Goal: Information Seeking & Learning: Learn about a topic

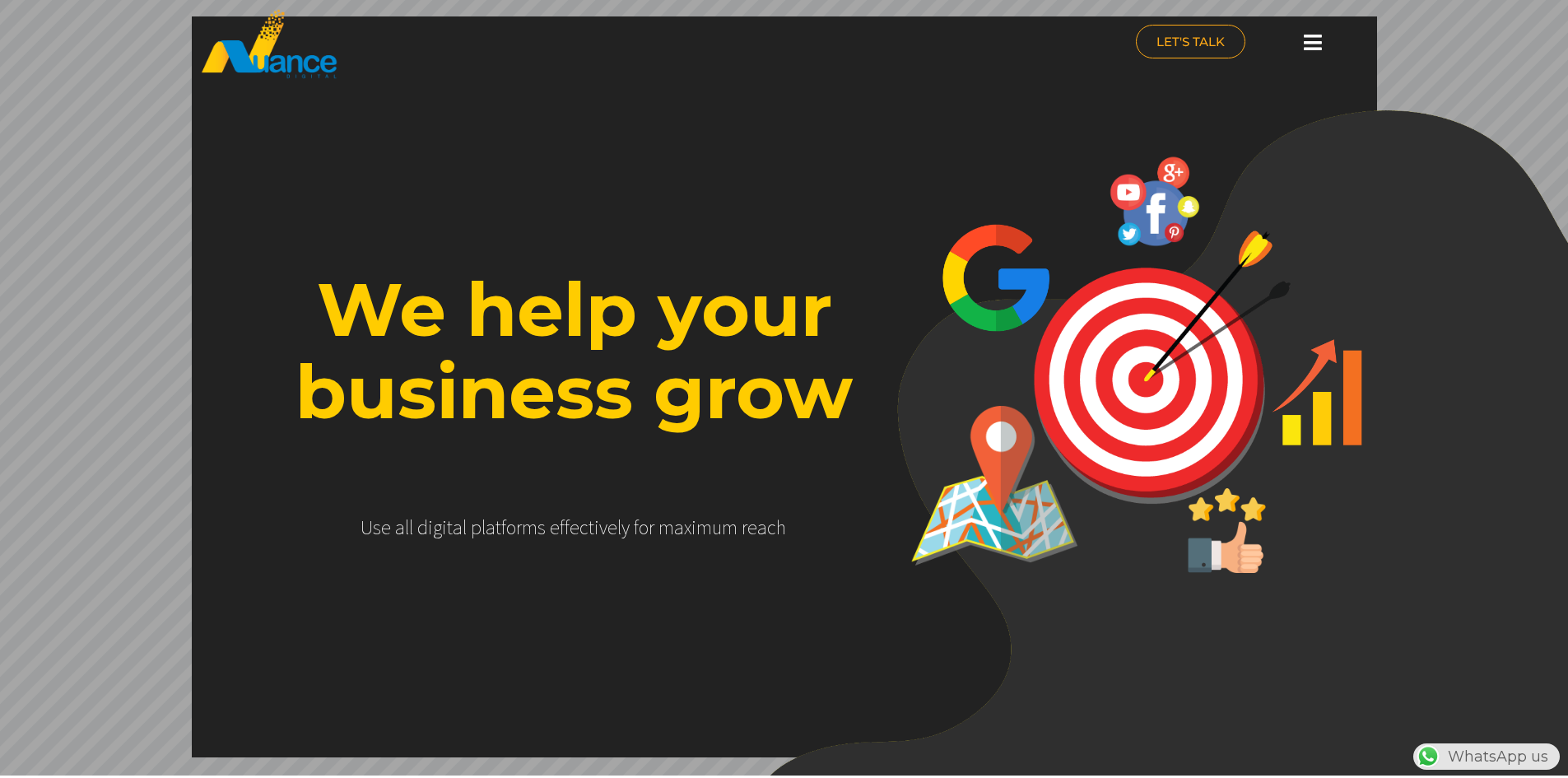
click at [1316, 47] on icon at bounding box center [1313, 42] width 18 height 21
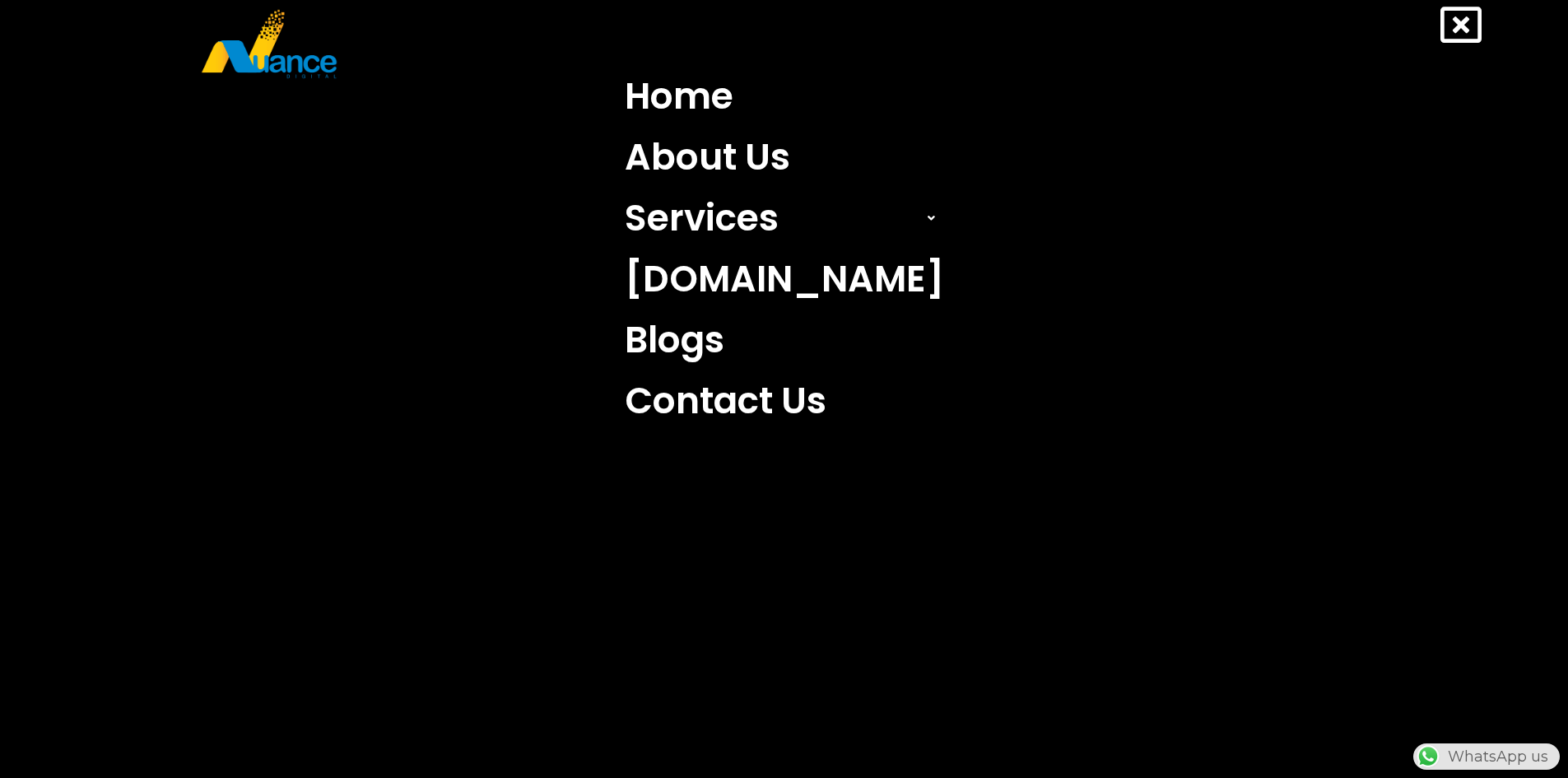
scroll to position [0, 433]
click at [1457, 30] on icon at bounding box center [1461, 25] width 41 height 41
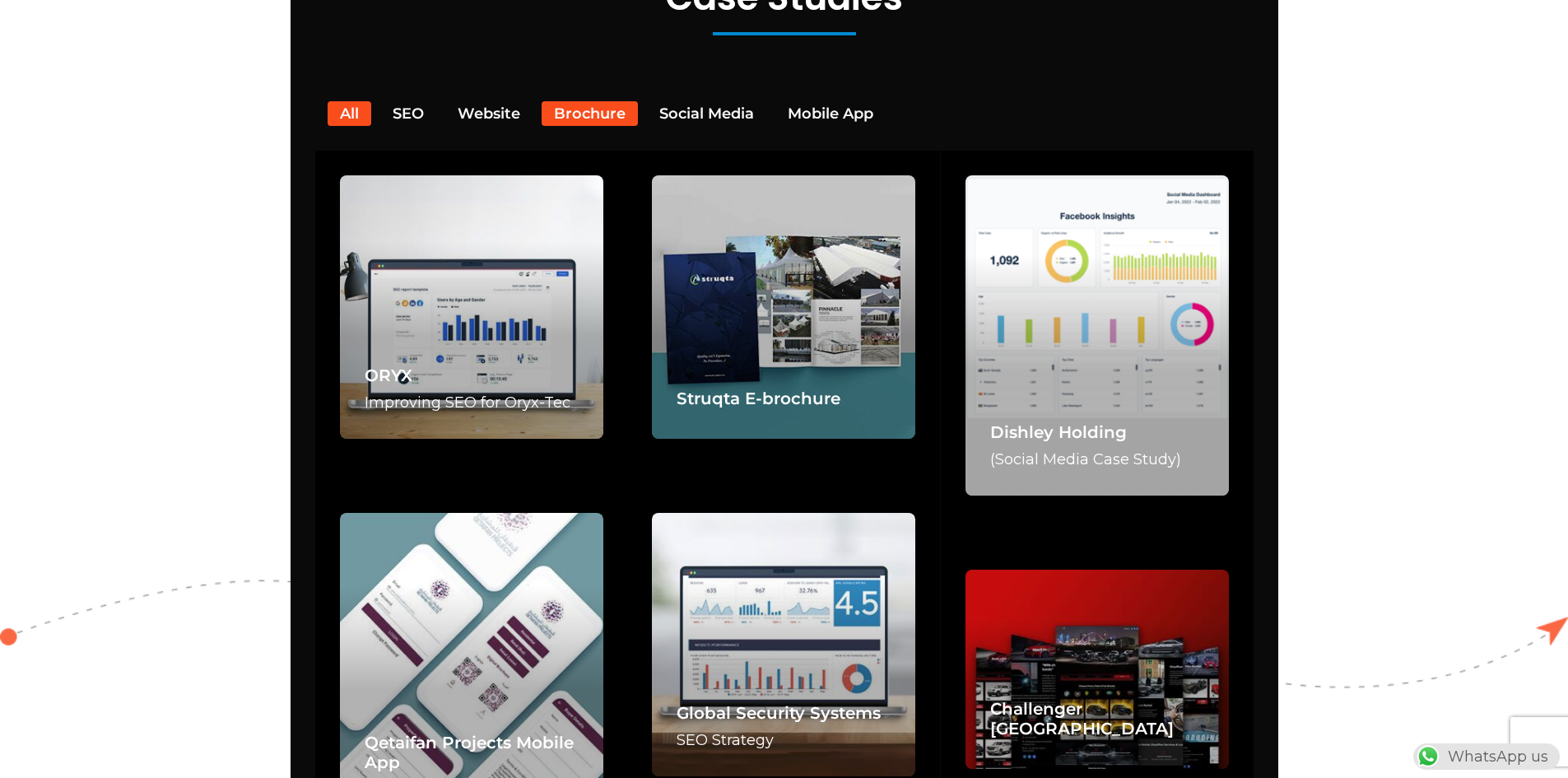
scroll to position [0, 434]
click at [594, 101] on button "Brochure" at bounding box center [590, 113] width 96 height 25
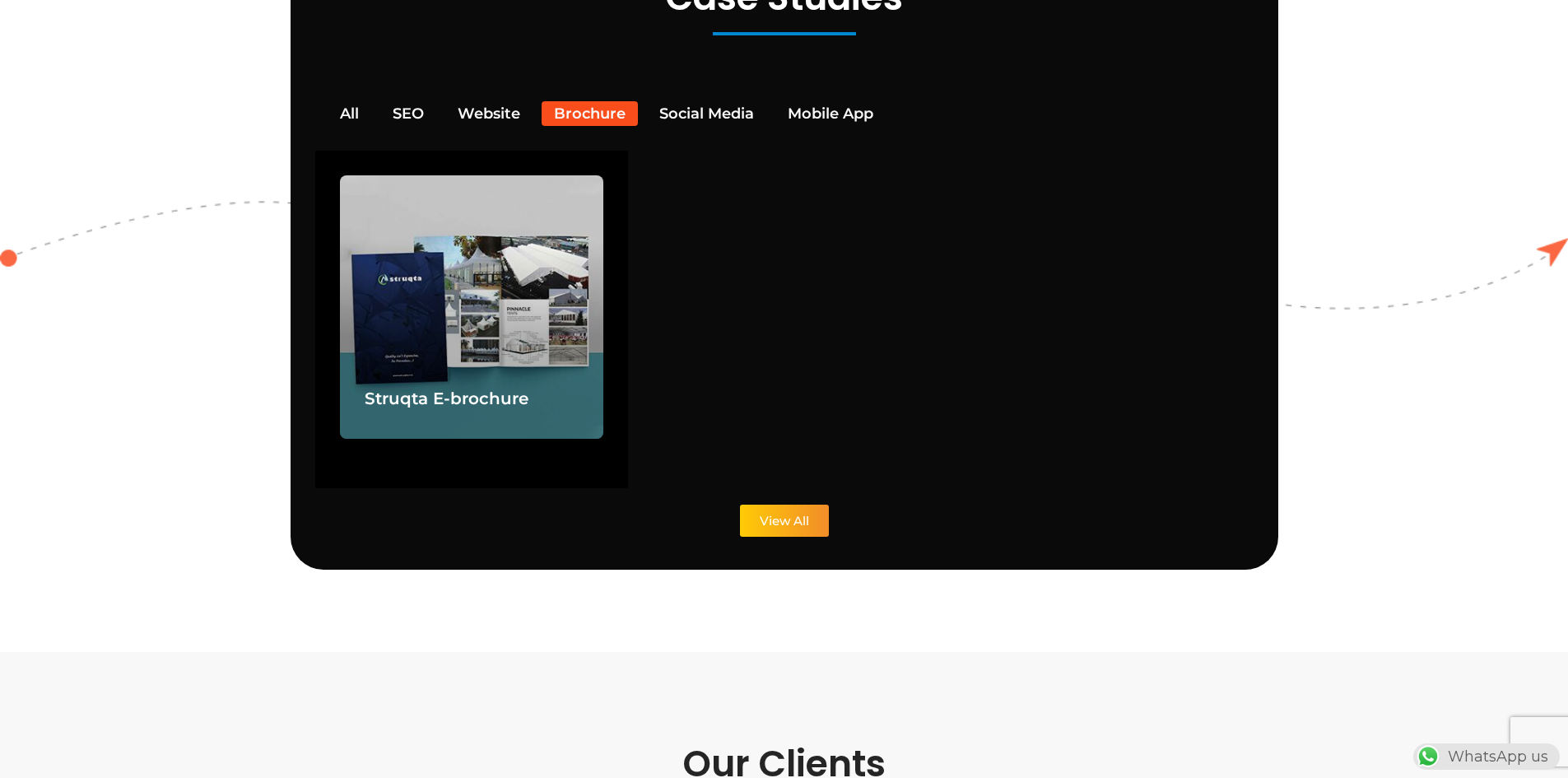
click at [785, 506] on link "View All" at bounding box center [784, 520] width 89 height 32
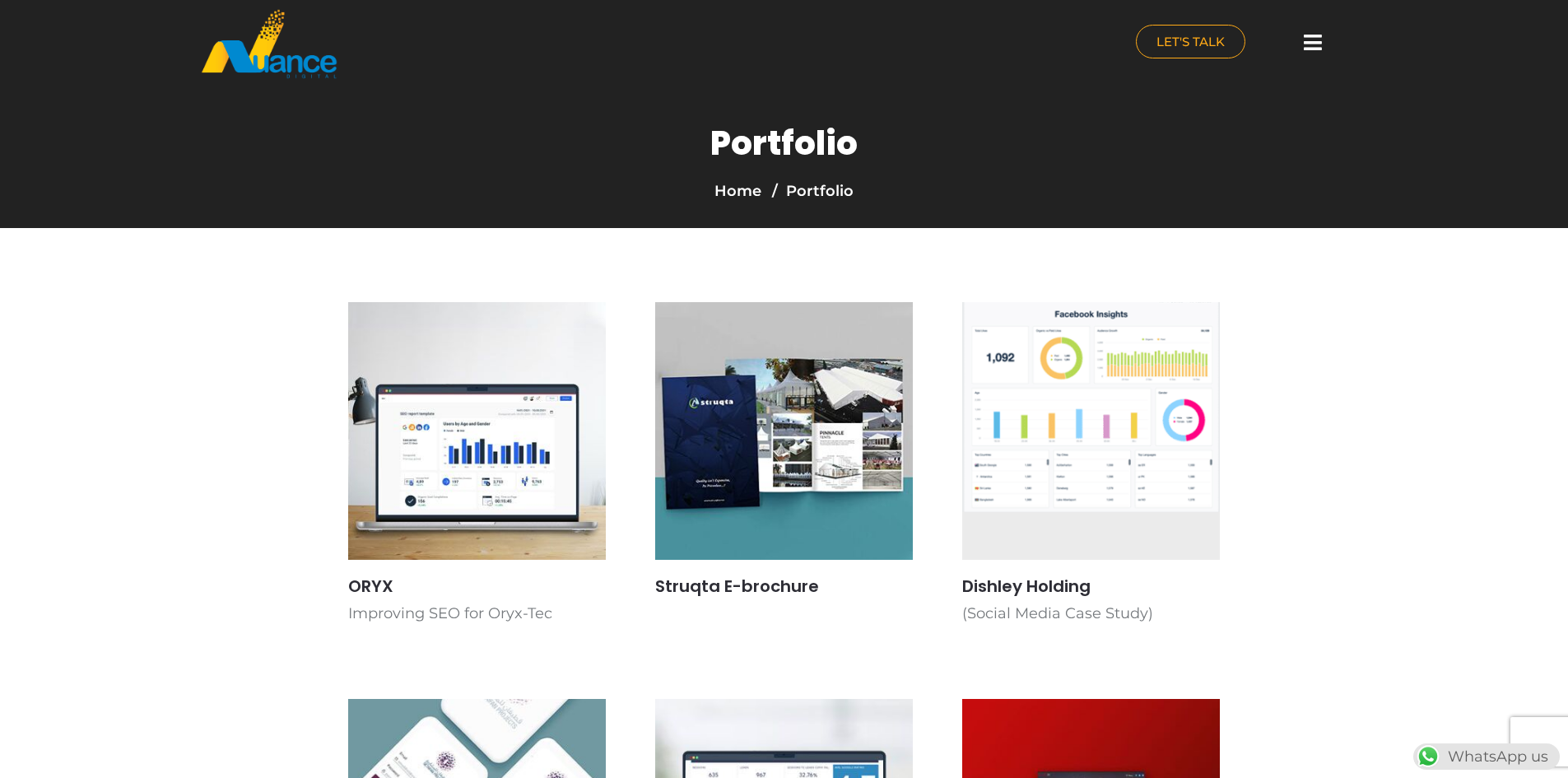
click at [738, 423] on img at bounding box center [784, 431] width 274 height 274
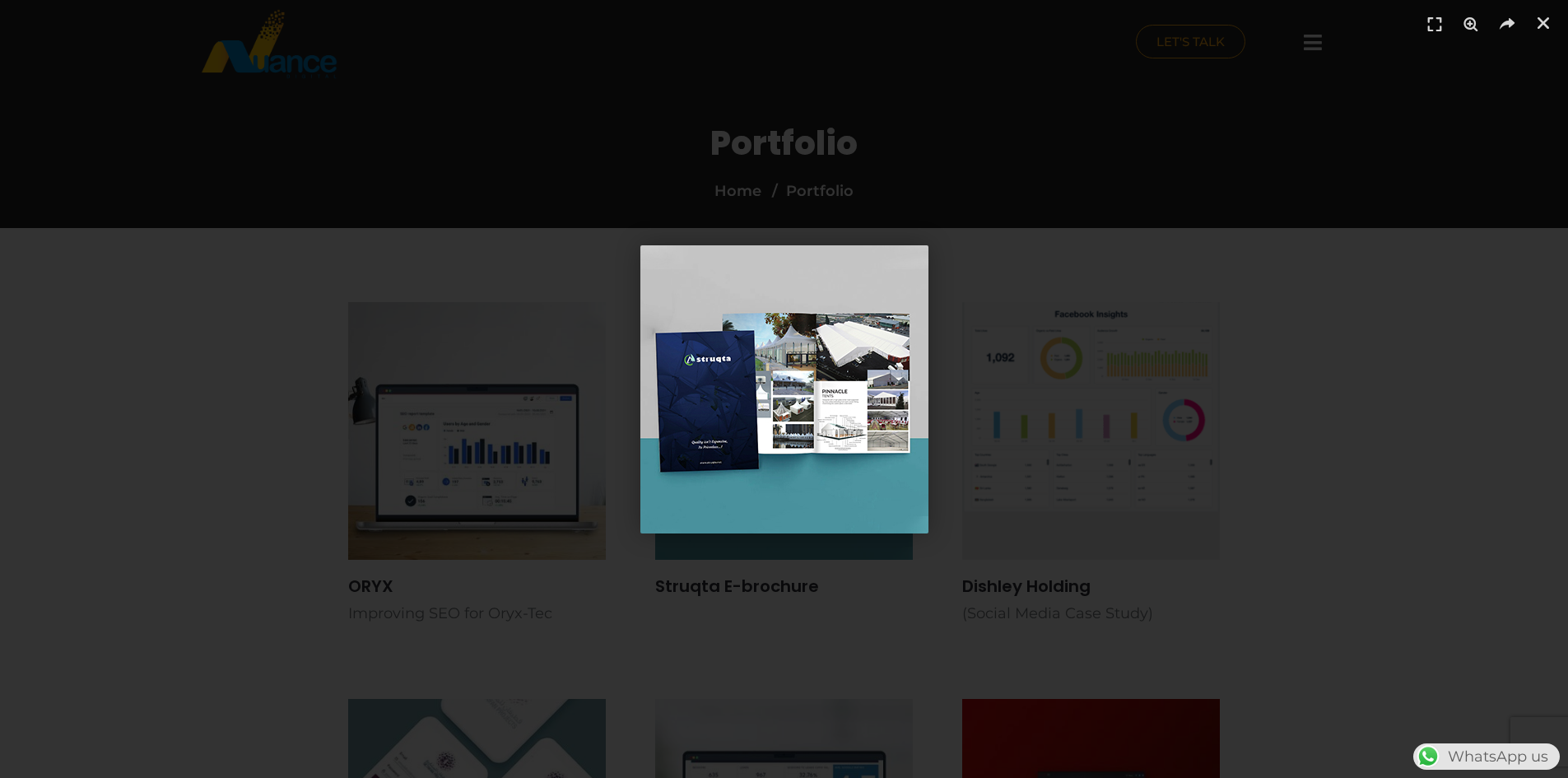
click at [1390, 375] on div "1 / 1" at bounding box center [784, 388] width 1453 height 663
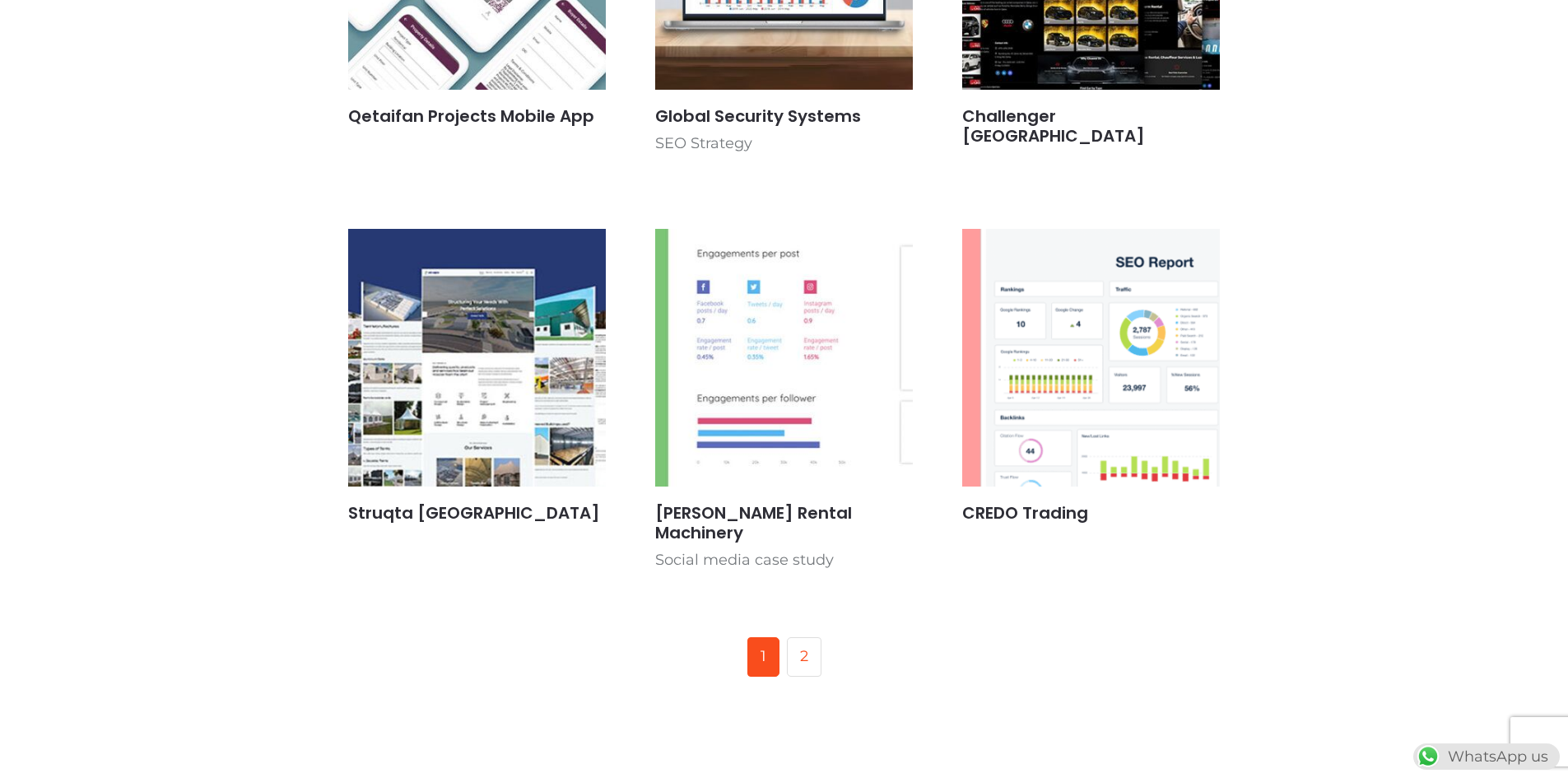
scroll to position [988, 0]
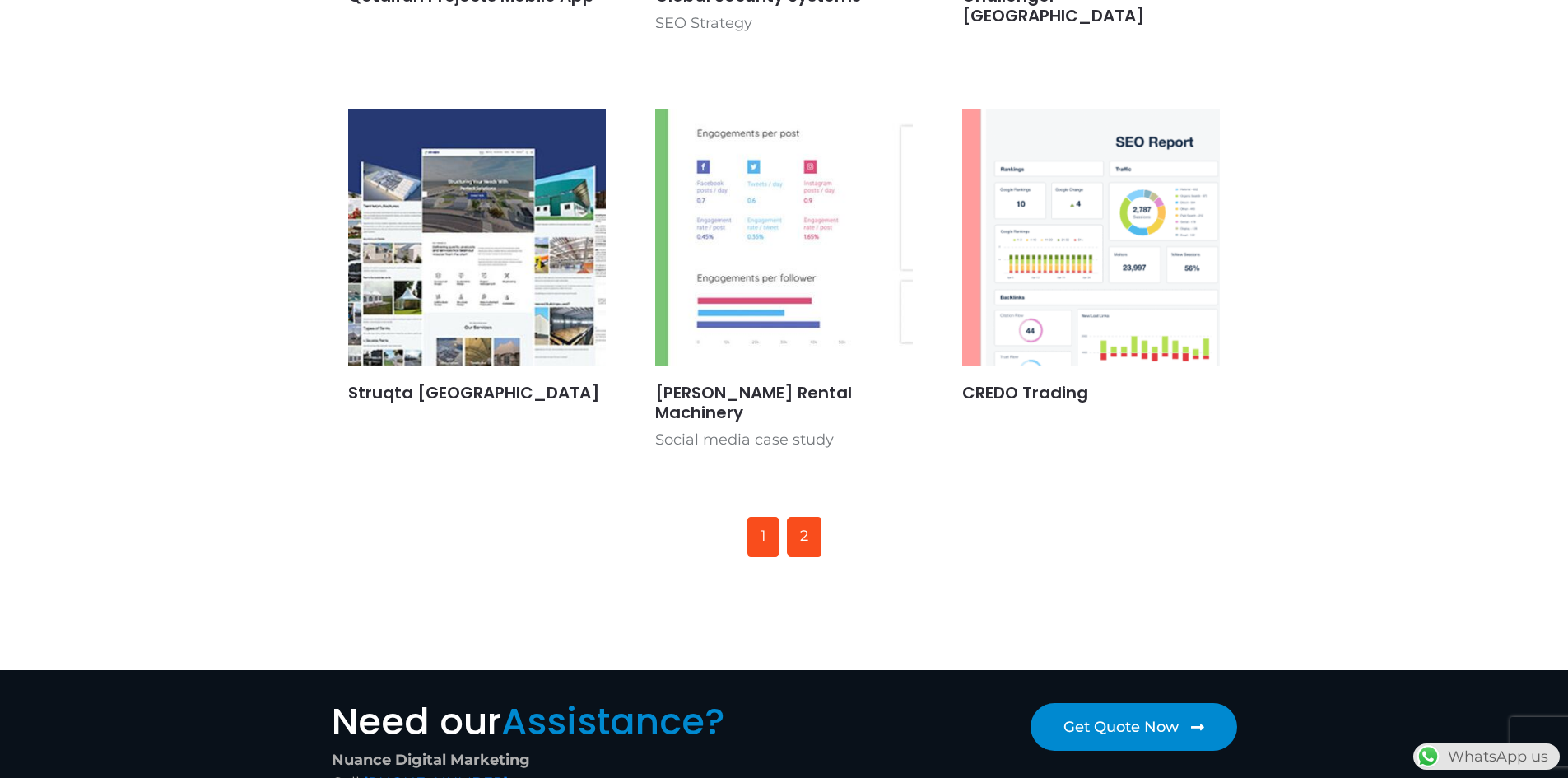
click at [793, 517] on link "2" at bounding box center [804, 536] width 35 height 39
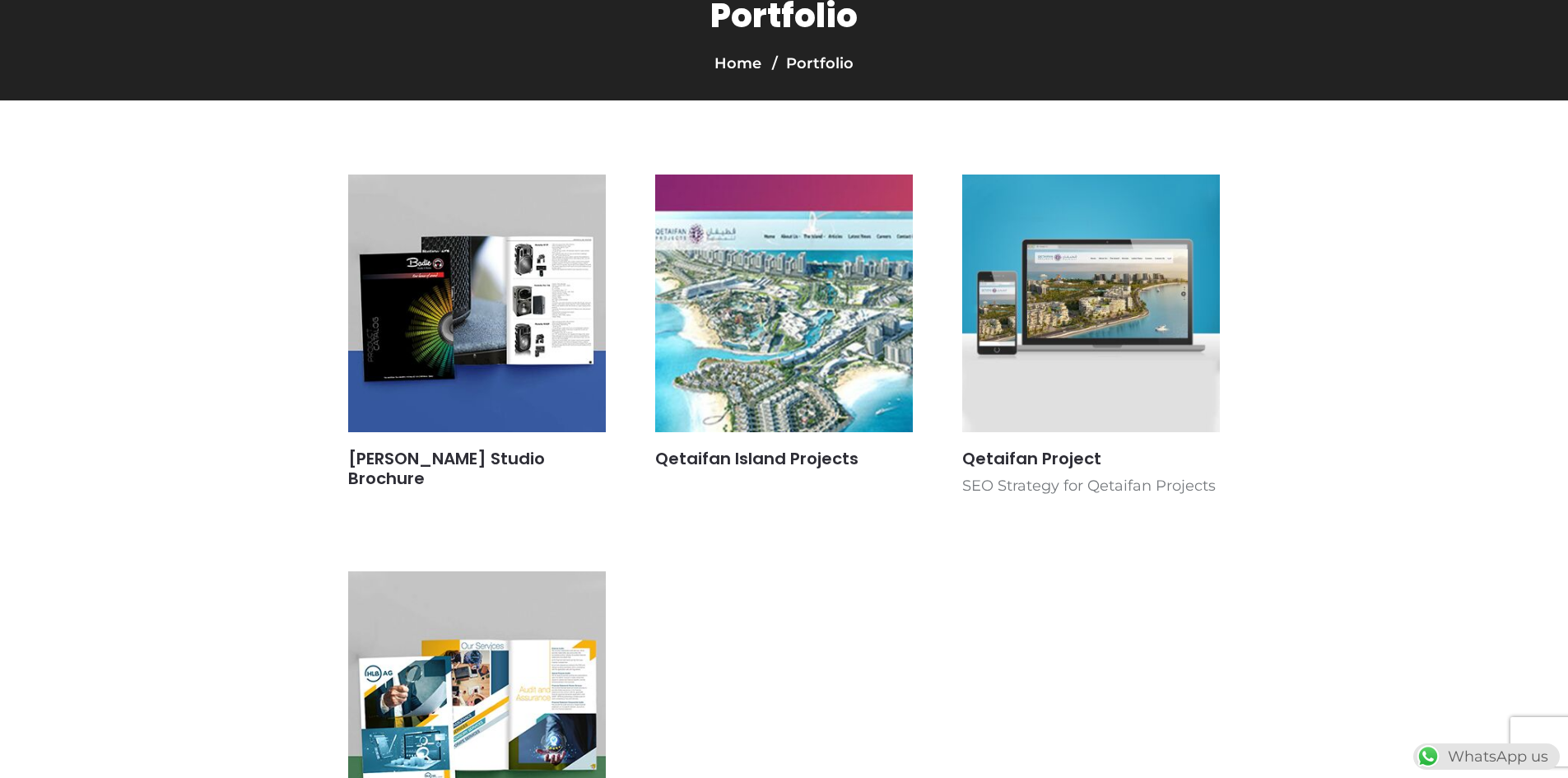
scroll to position [247, 0]
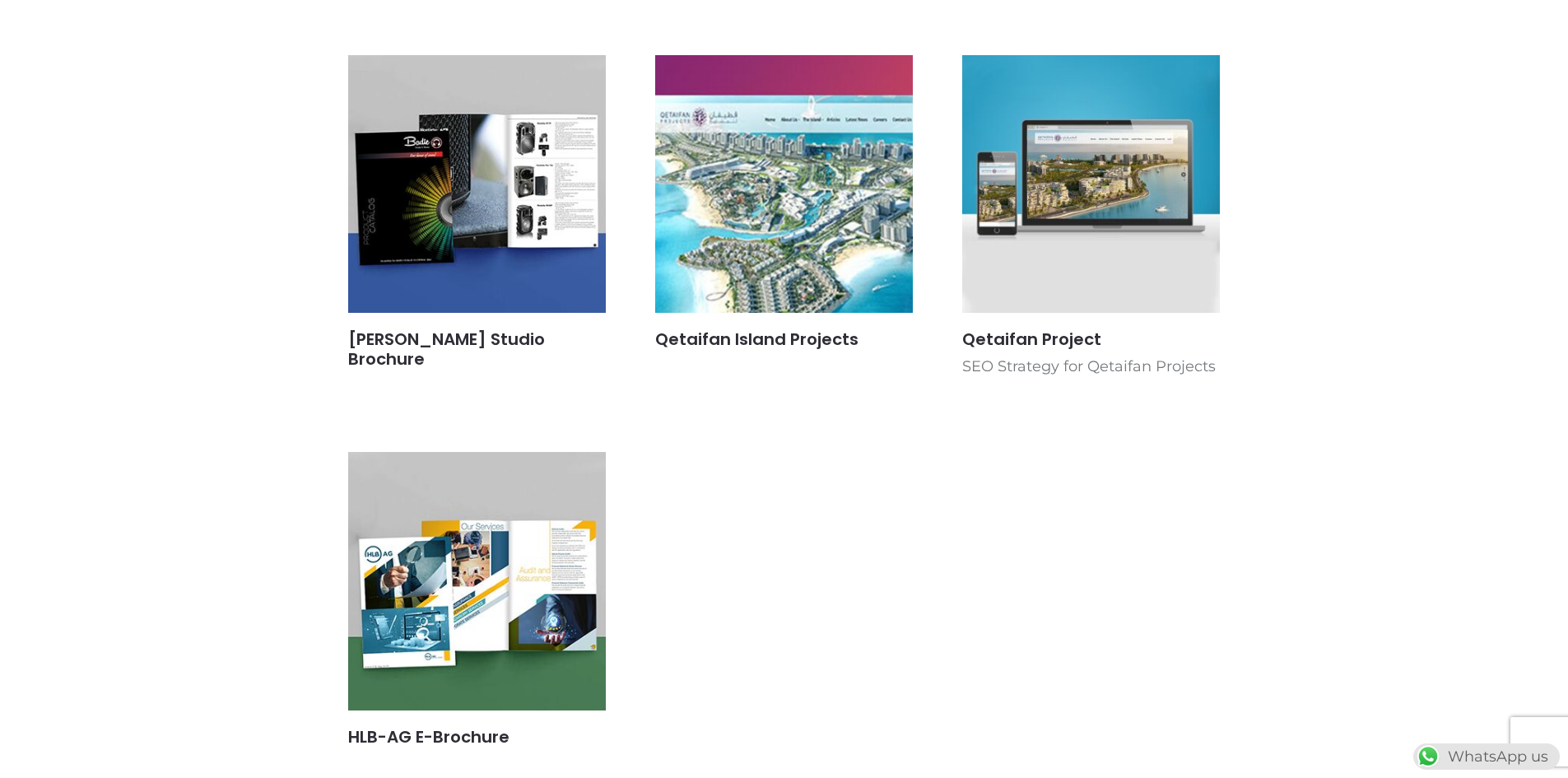
click at [483, 174] on img at bounding box center [476, 185] width 274 height 274
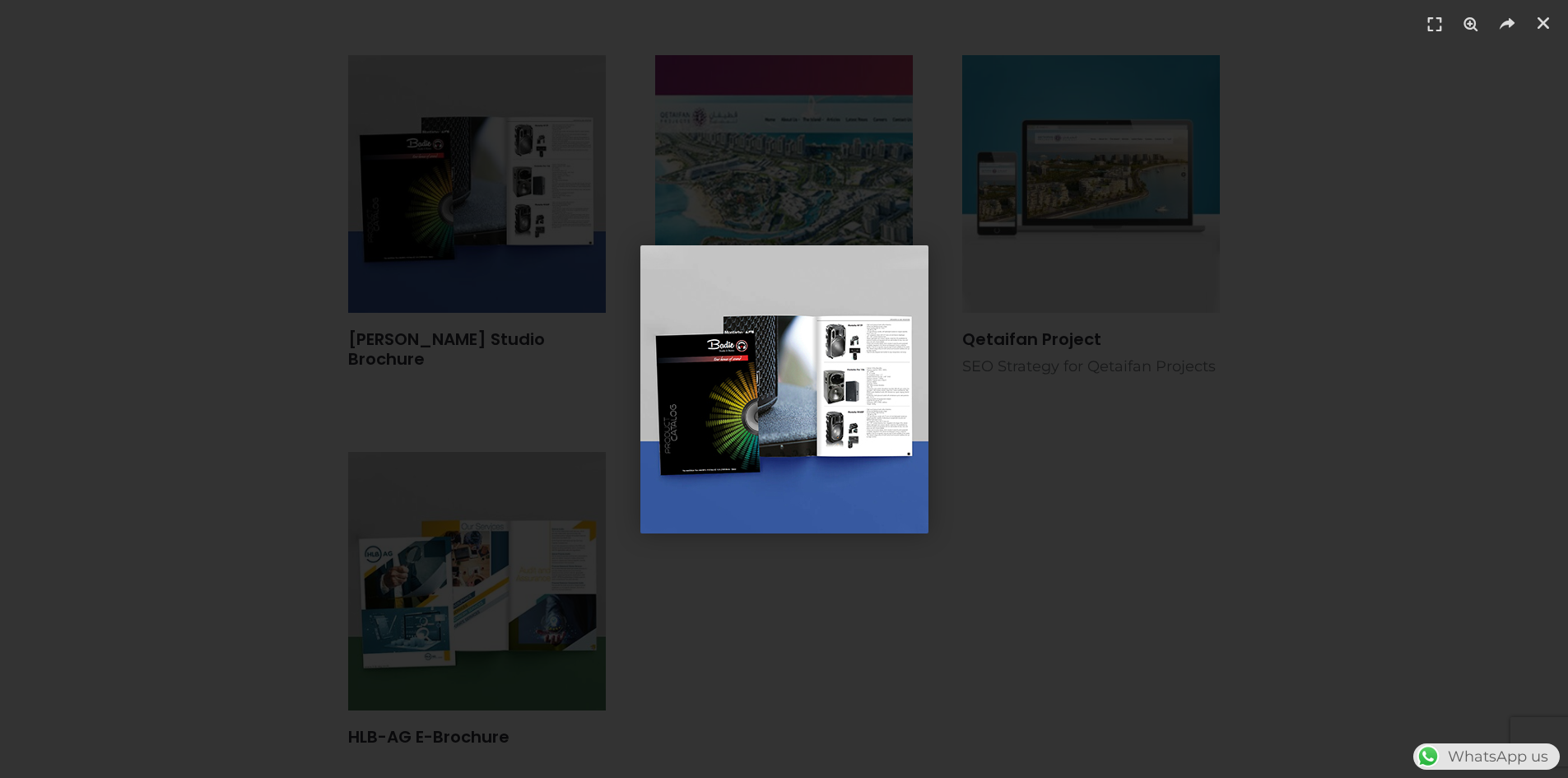
click at [1156, 424] on div "1 / 1" at bounding box center [784, 388] width 1453 height 663
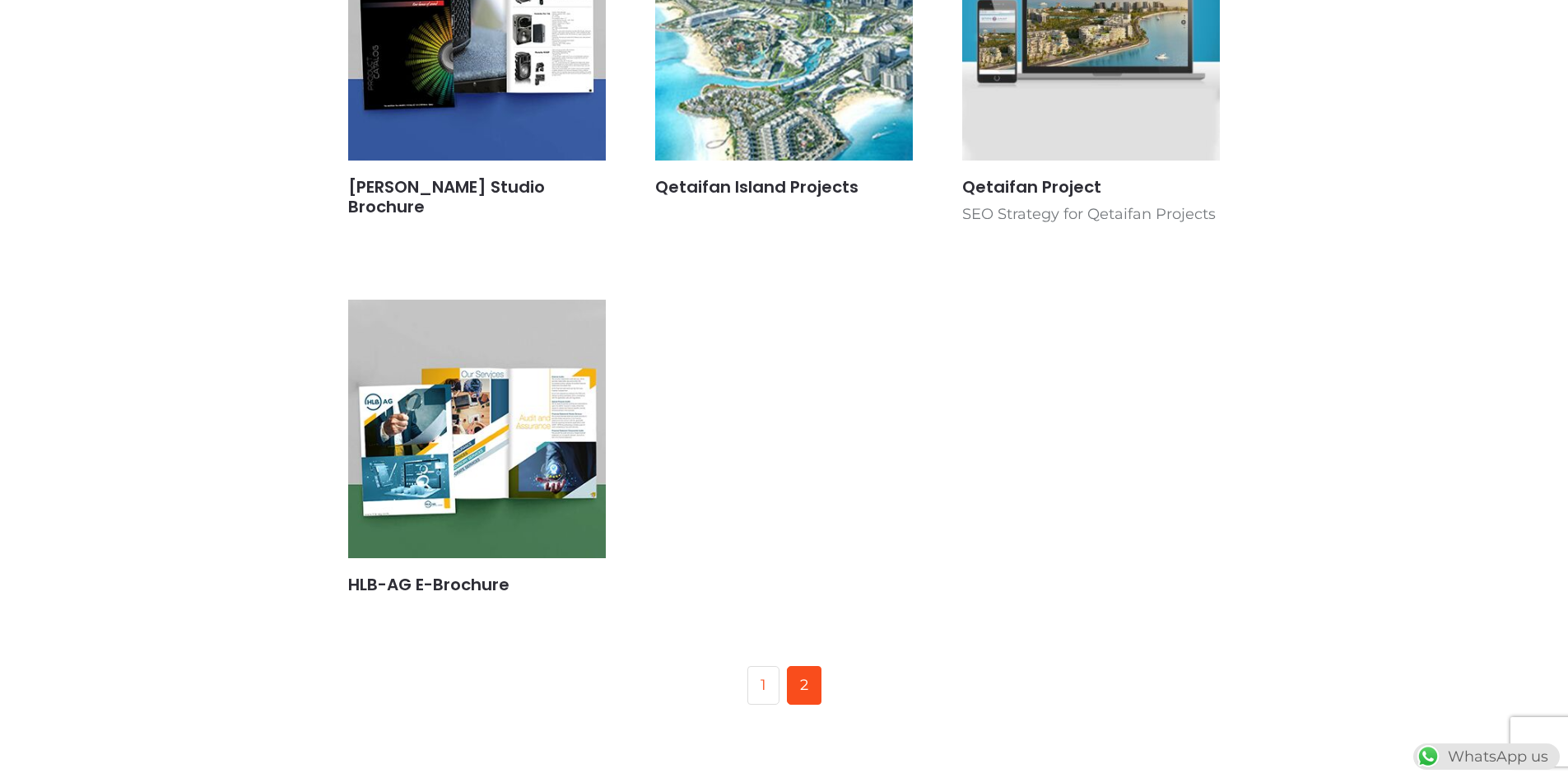
scroll to position [576, 0]
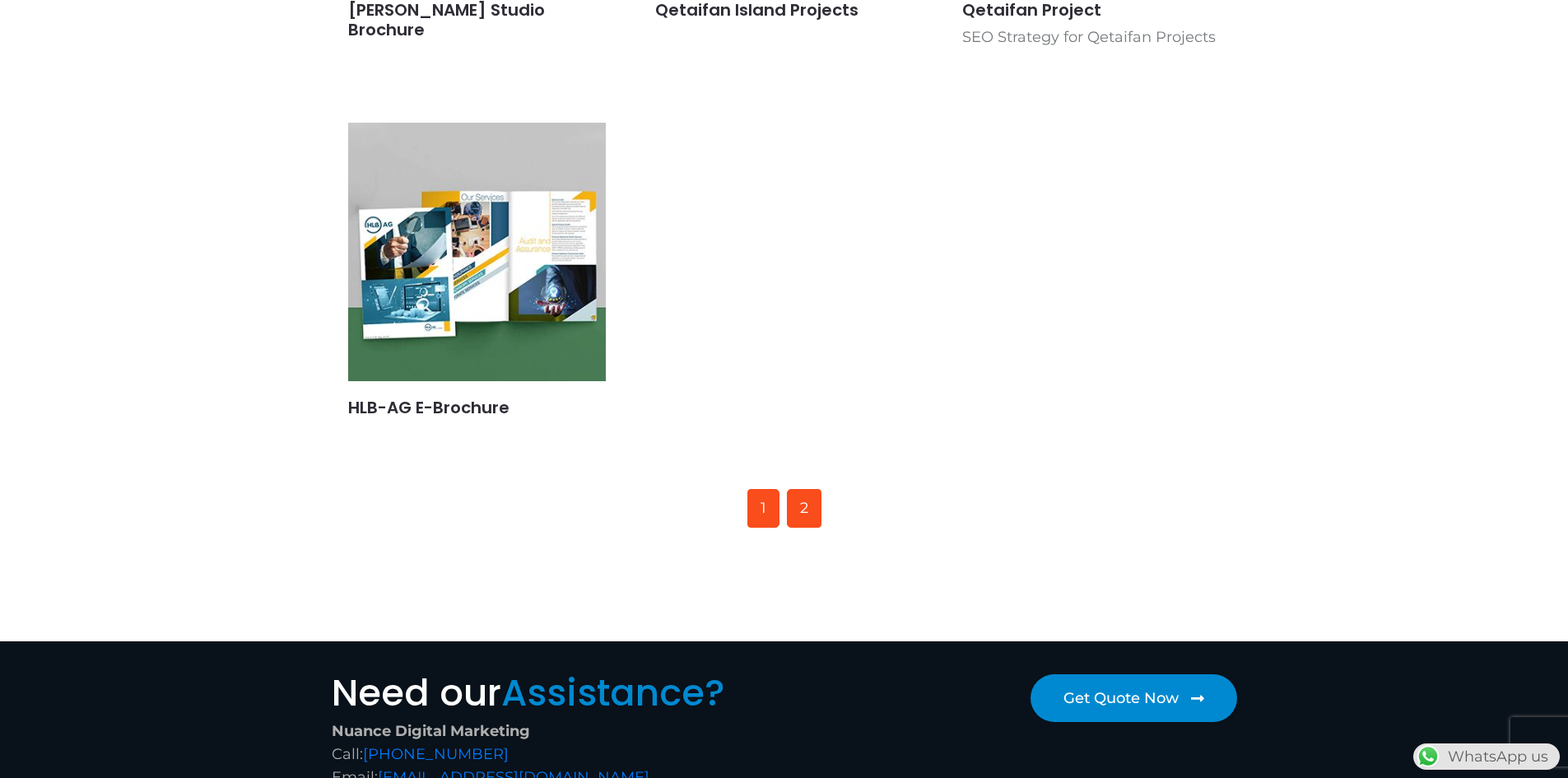
click at [755, 513] on link "1" at bounding box center [763, 508] width 32 height 39
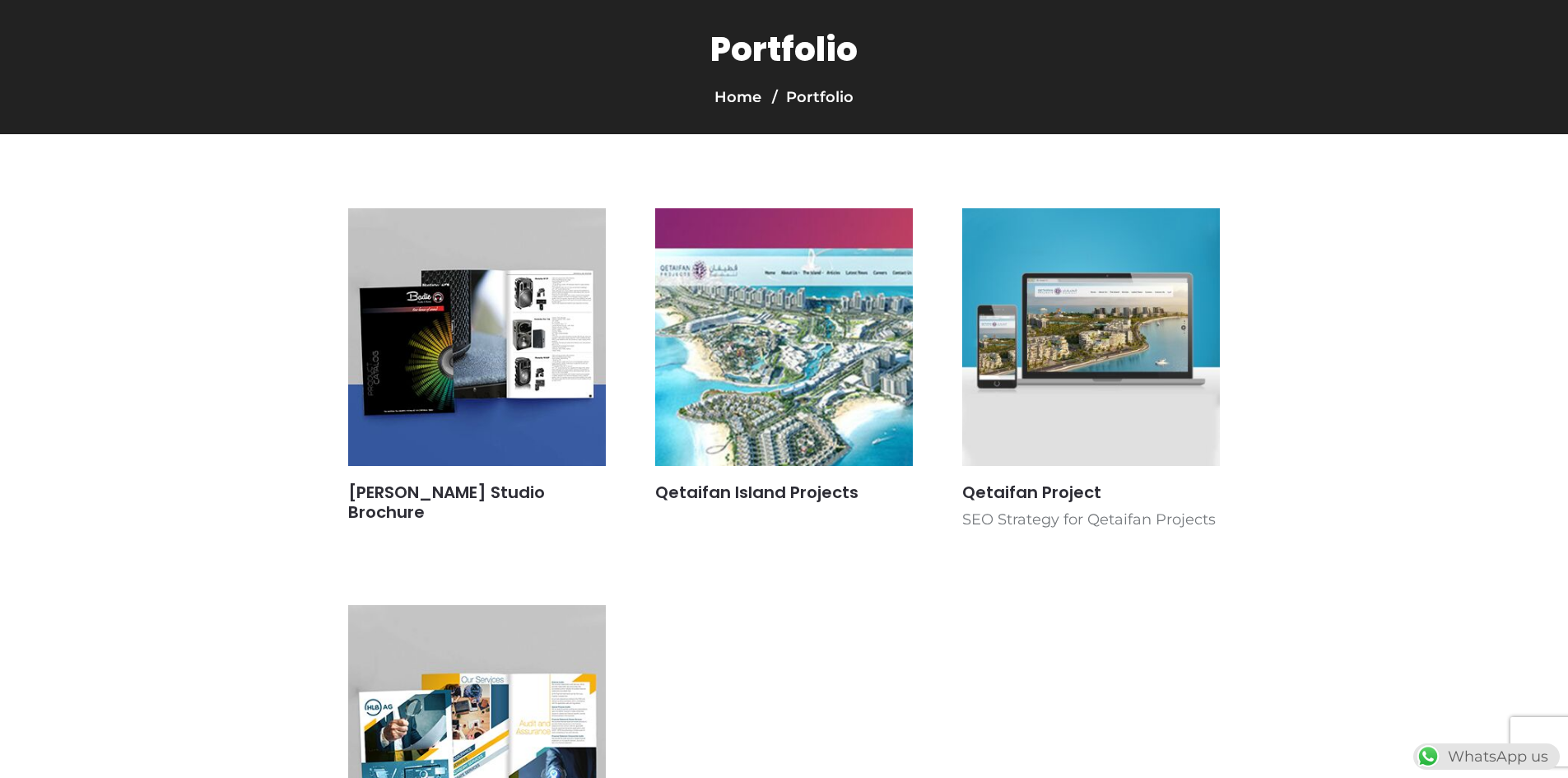
scroll to position [0, 0]
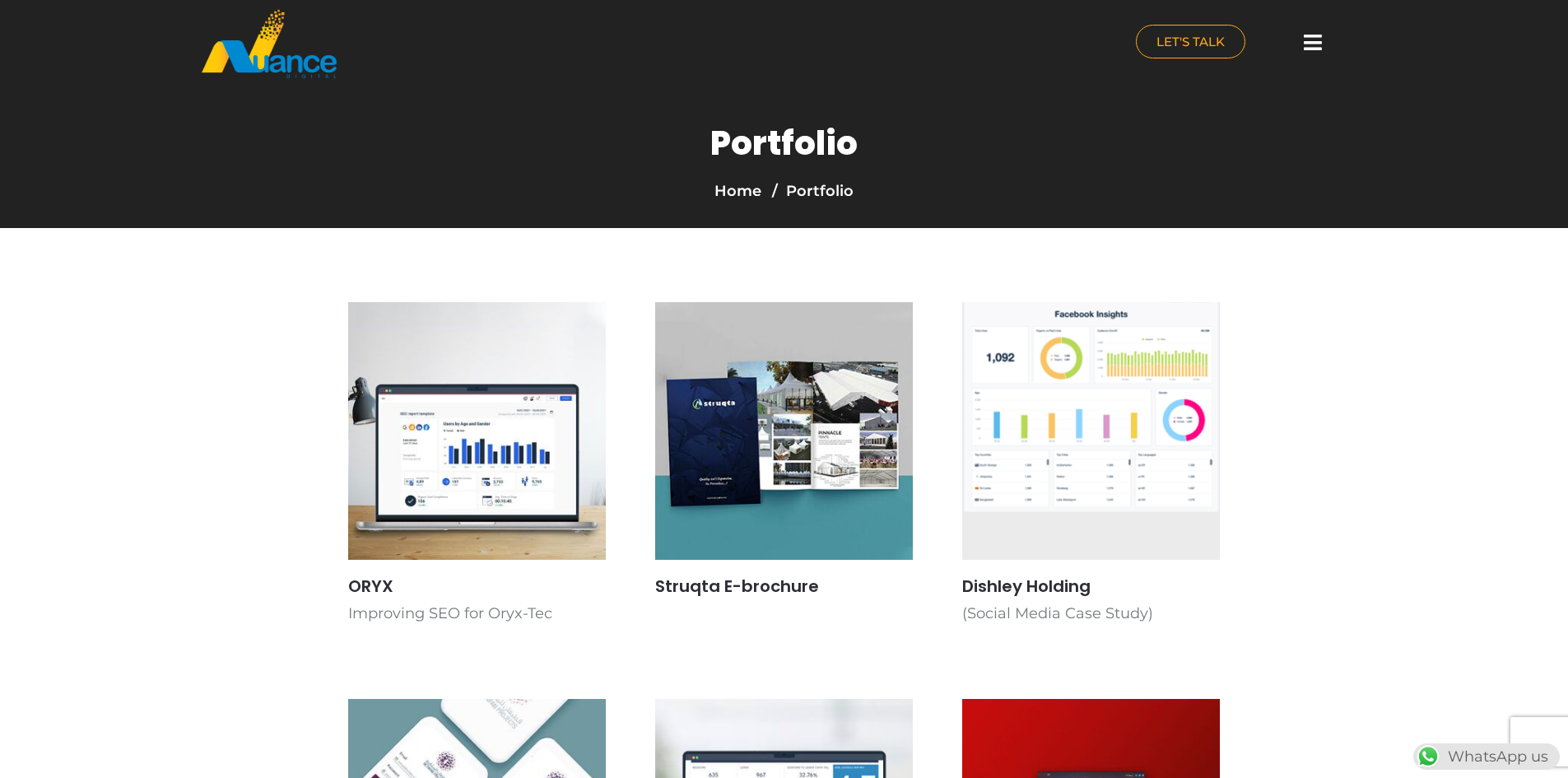
click at [1324, 43] on div at bounding box center [1313, 43] width 33 height 36
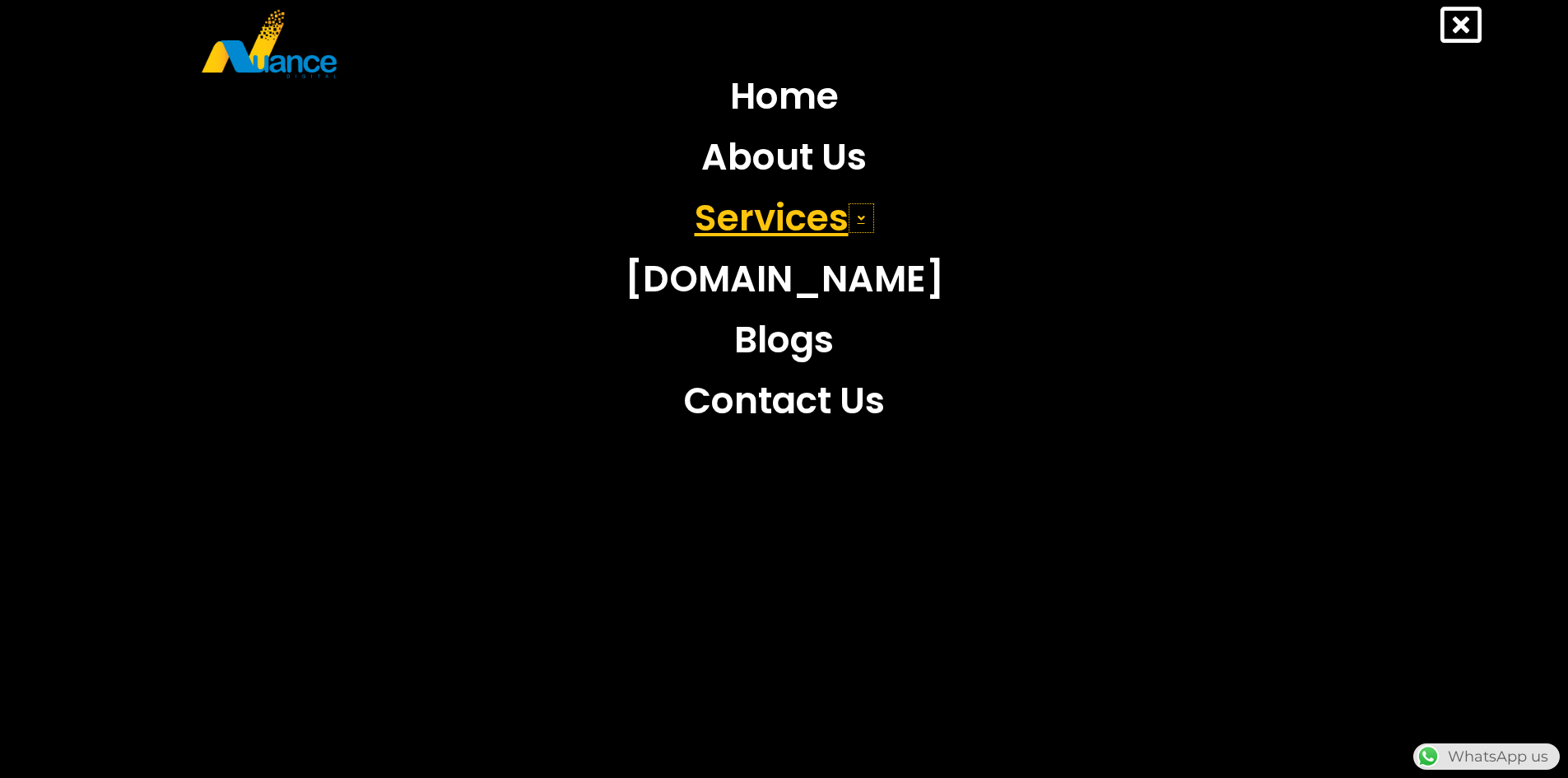
click at [862, 222] on icon at bounding box center [862, 218] width 7 height 12
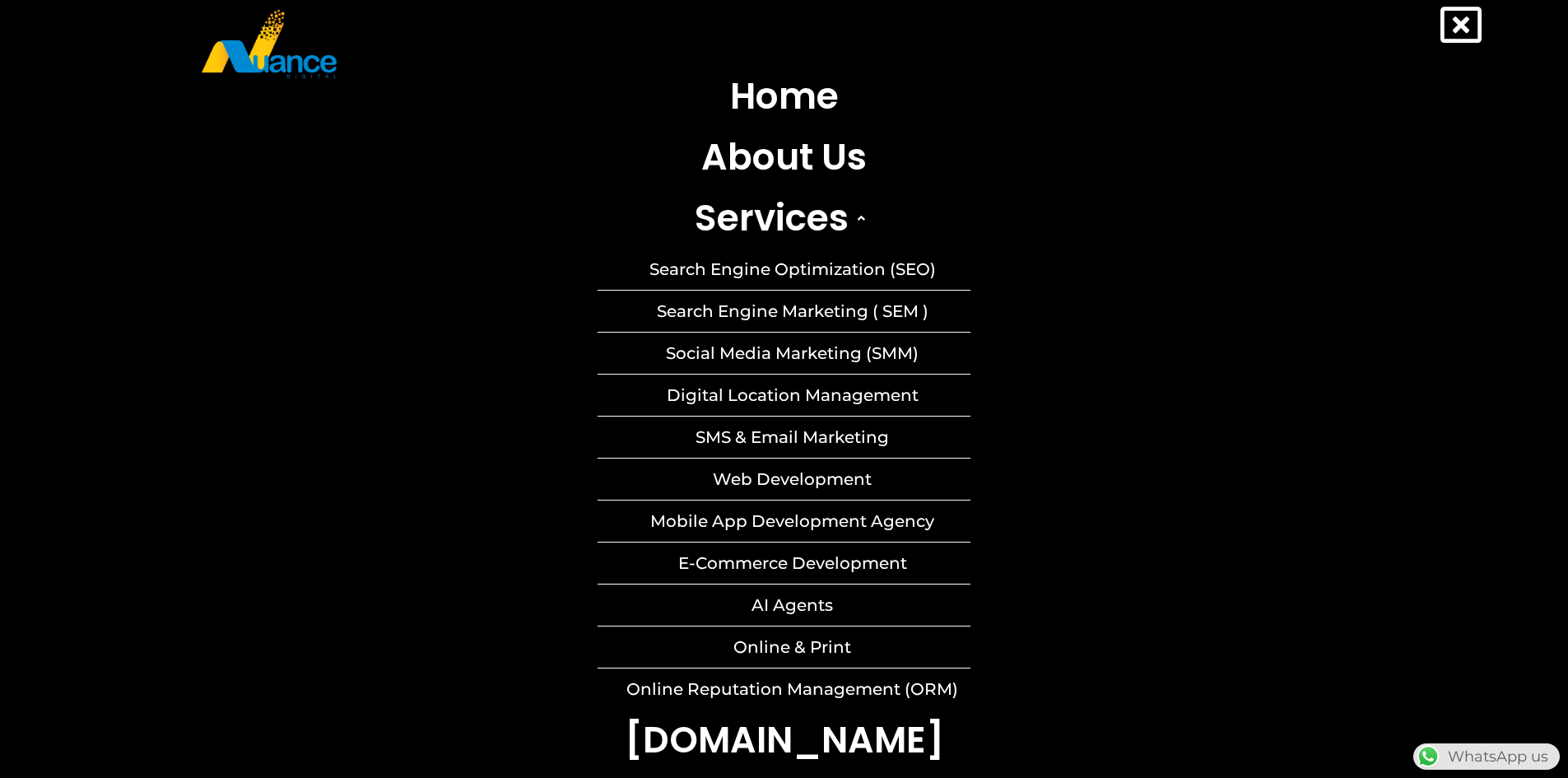
click at [1453, 29] on icon at bounding box center [1461, 25] width 41 height 41
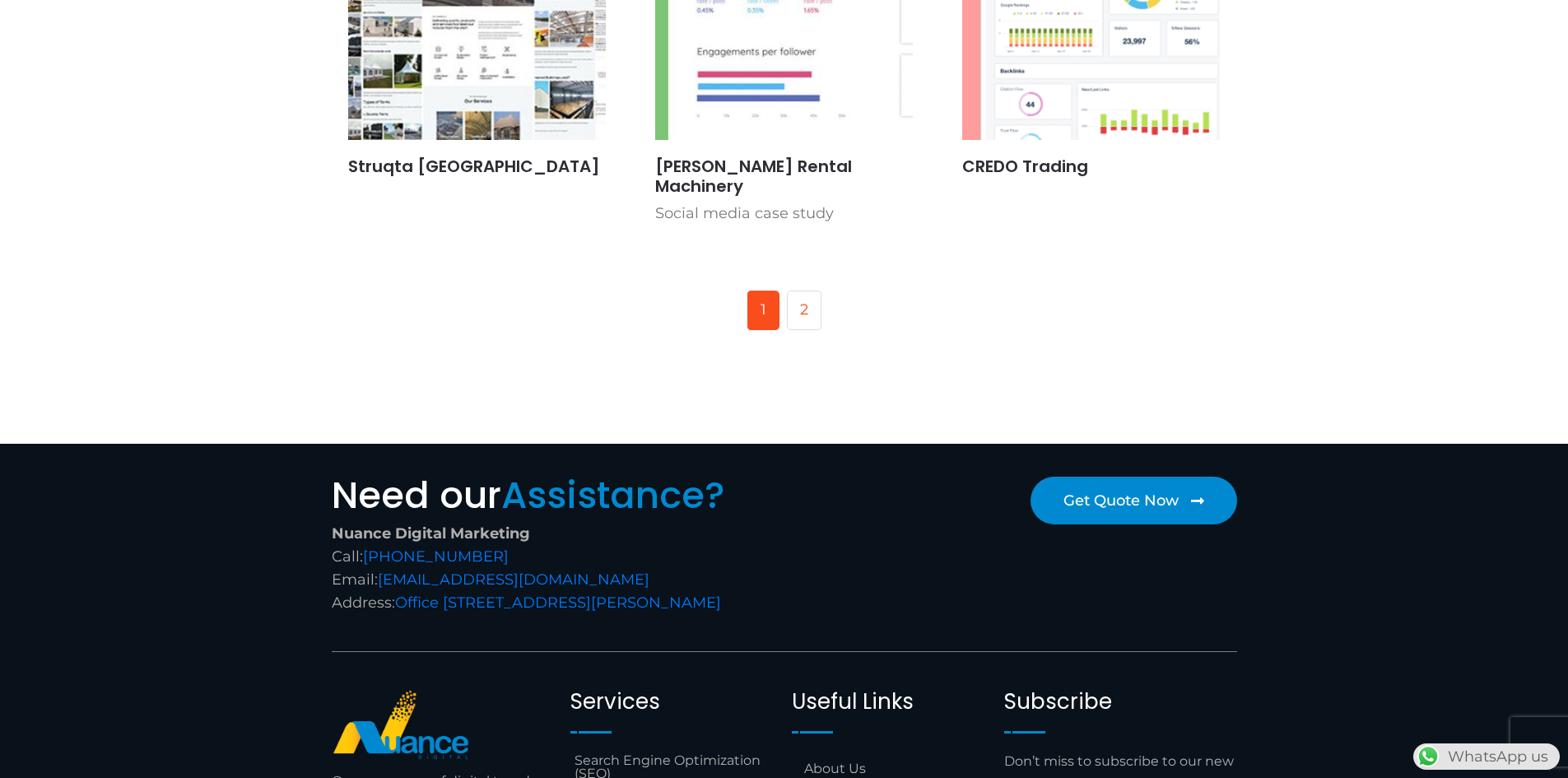
scroll to position [1234, 0]
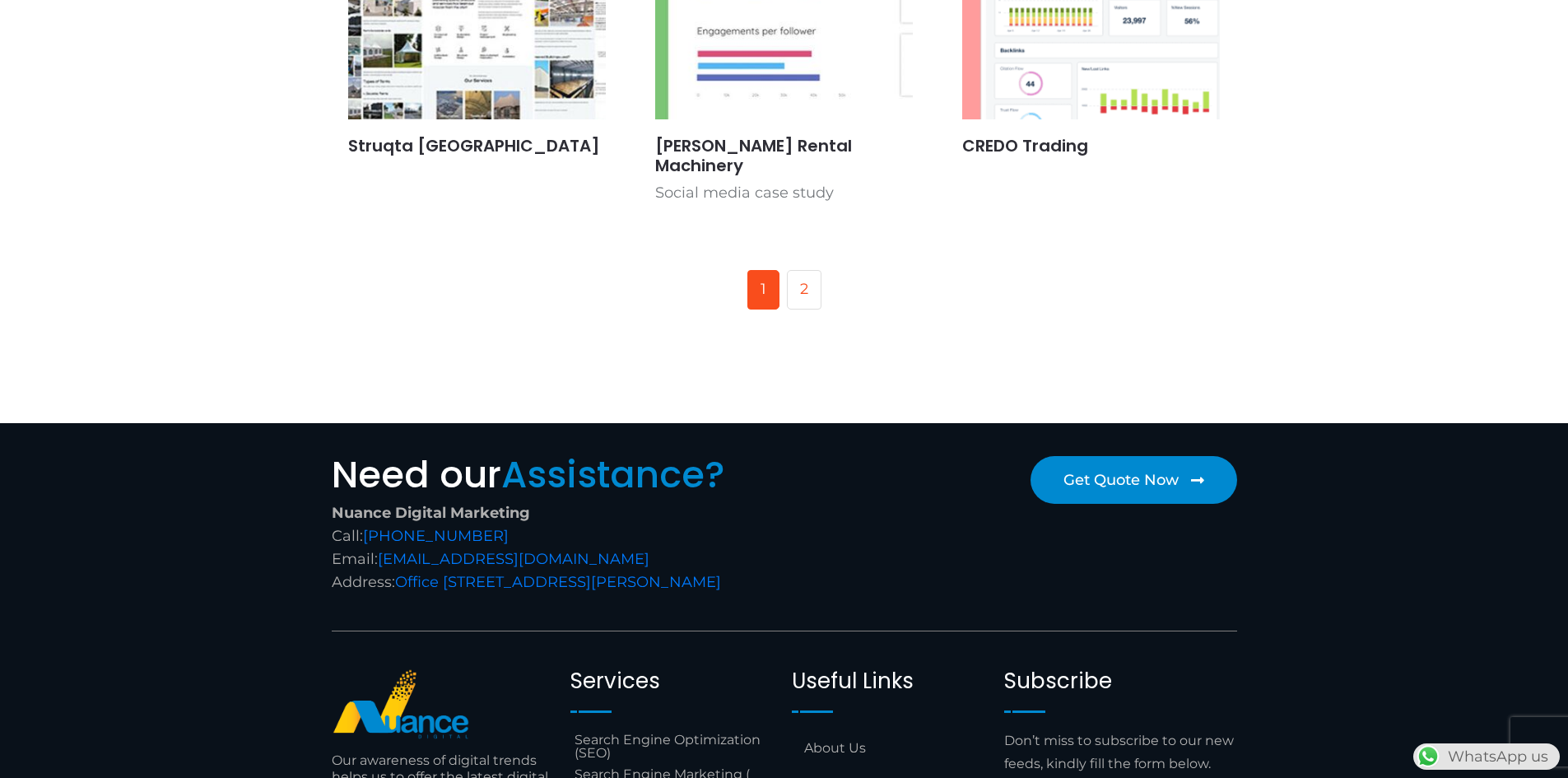
click at [1024, 597] on div "Get Quote Now" at bounding box center [1014, 524] width 461 height 154
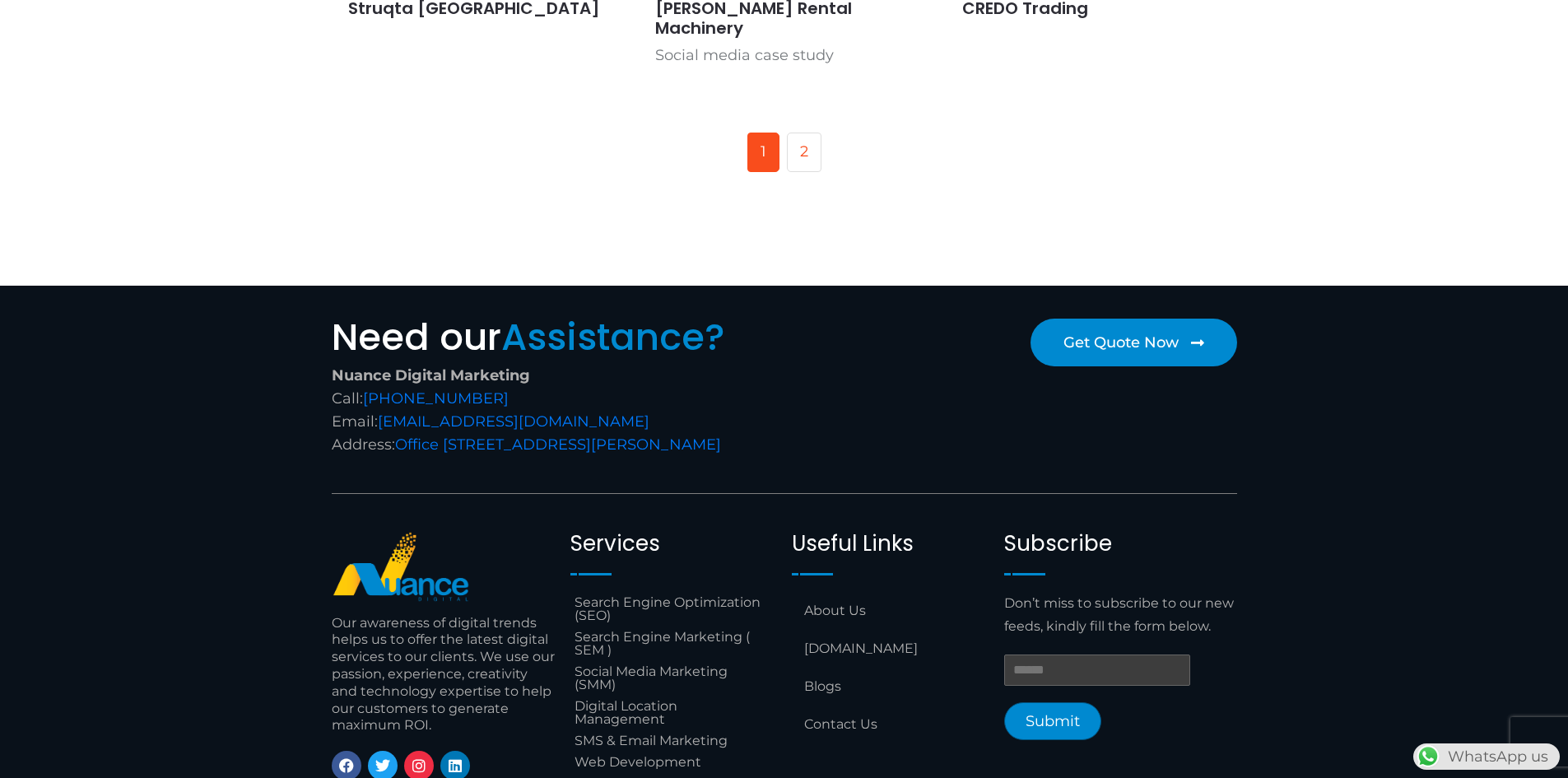
scroll to position [1481, 0]
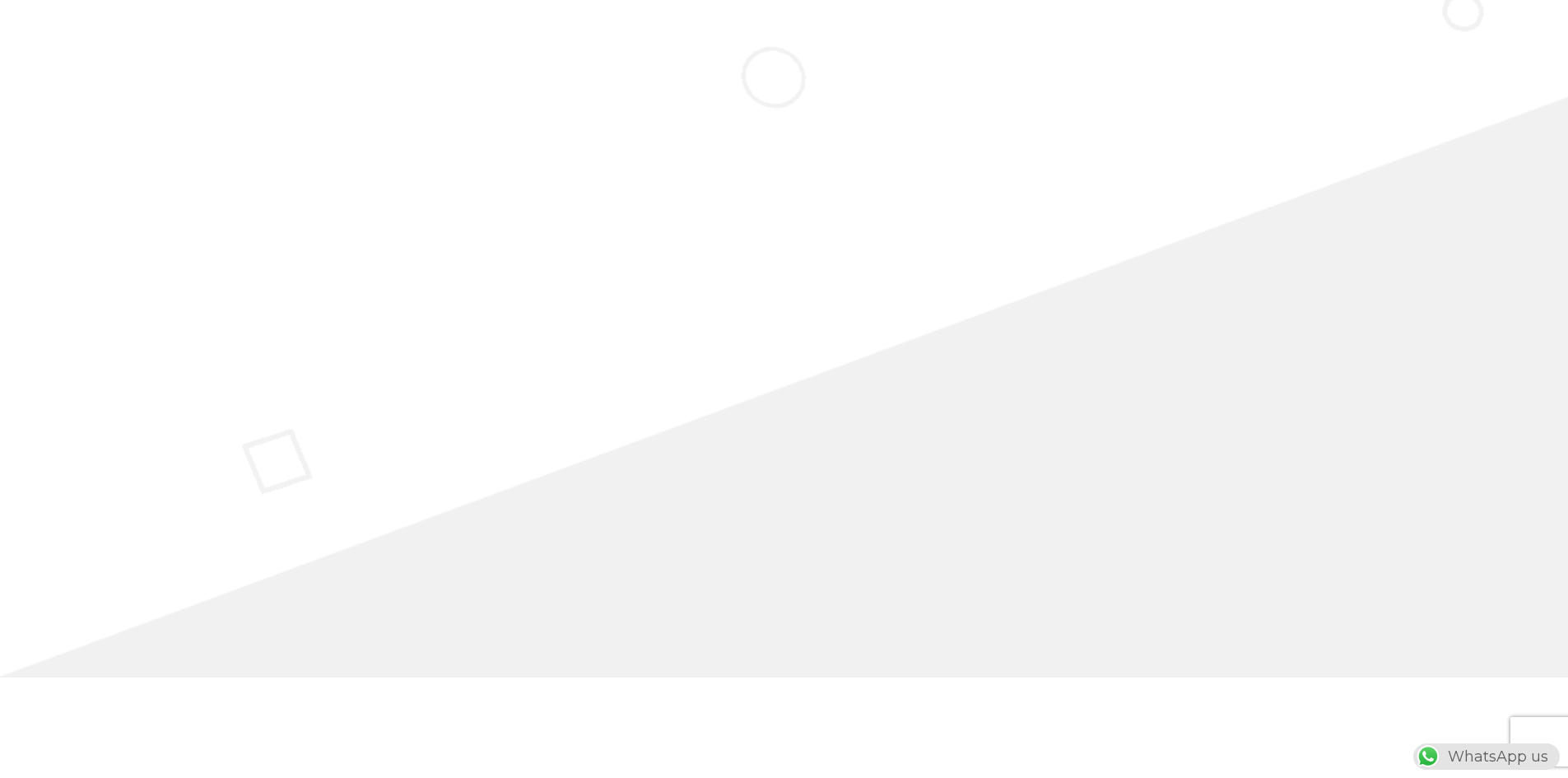
scroll to position [1070, 0]
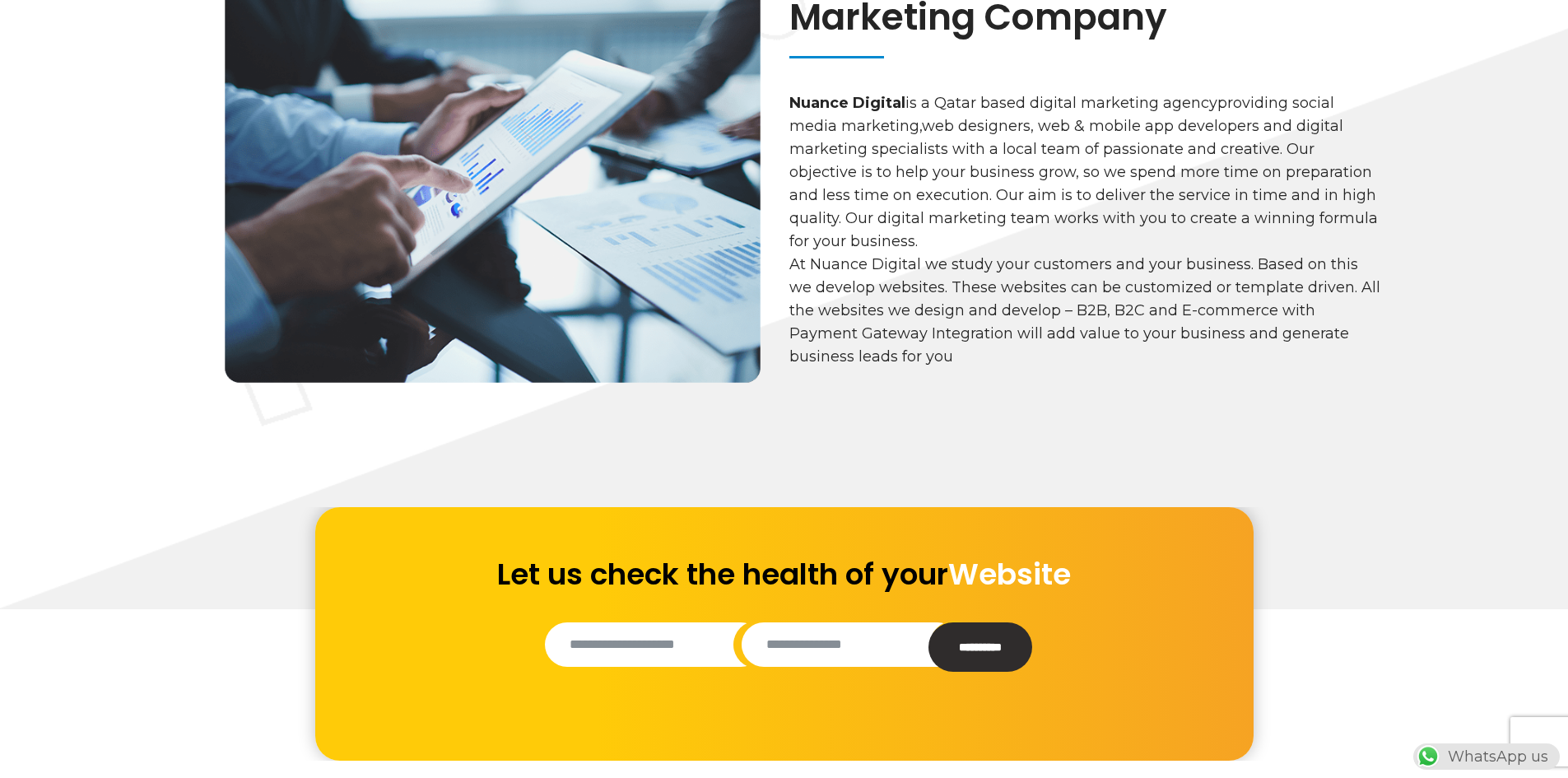
click at [1453, 755] on div "WhatsApp us" at bounding box center [1486, 756] width 146 height 26
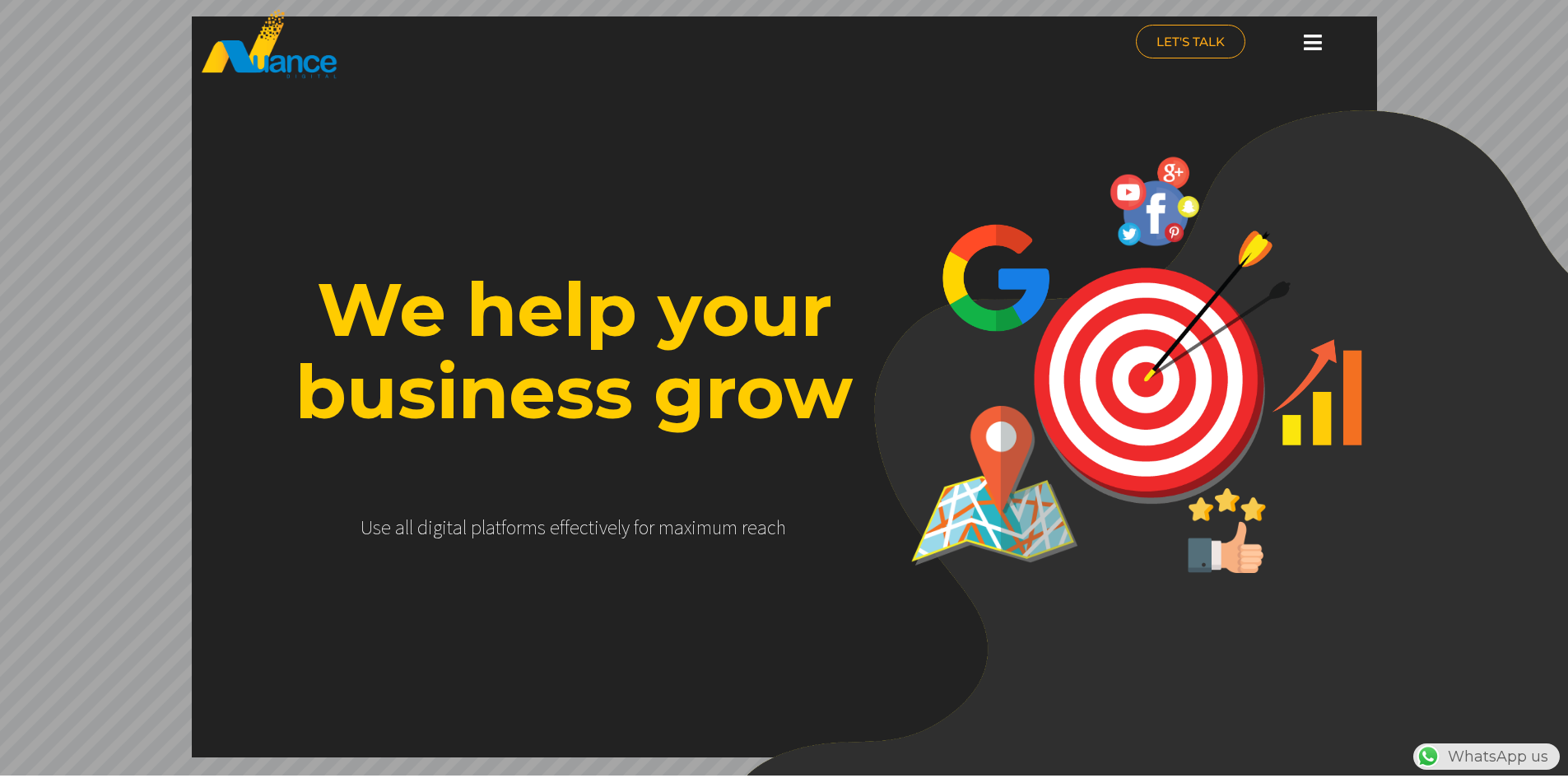
scroll to position [0, 0]
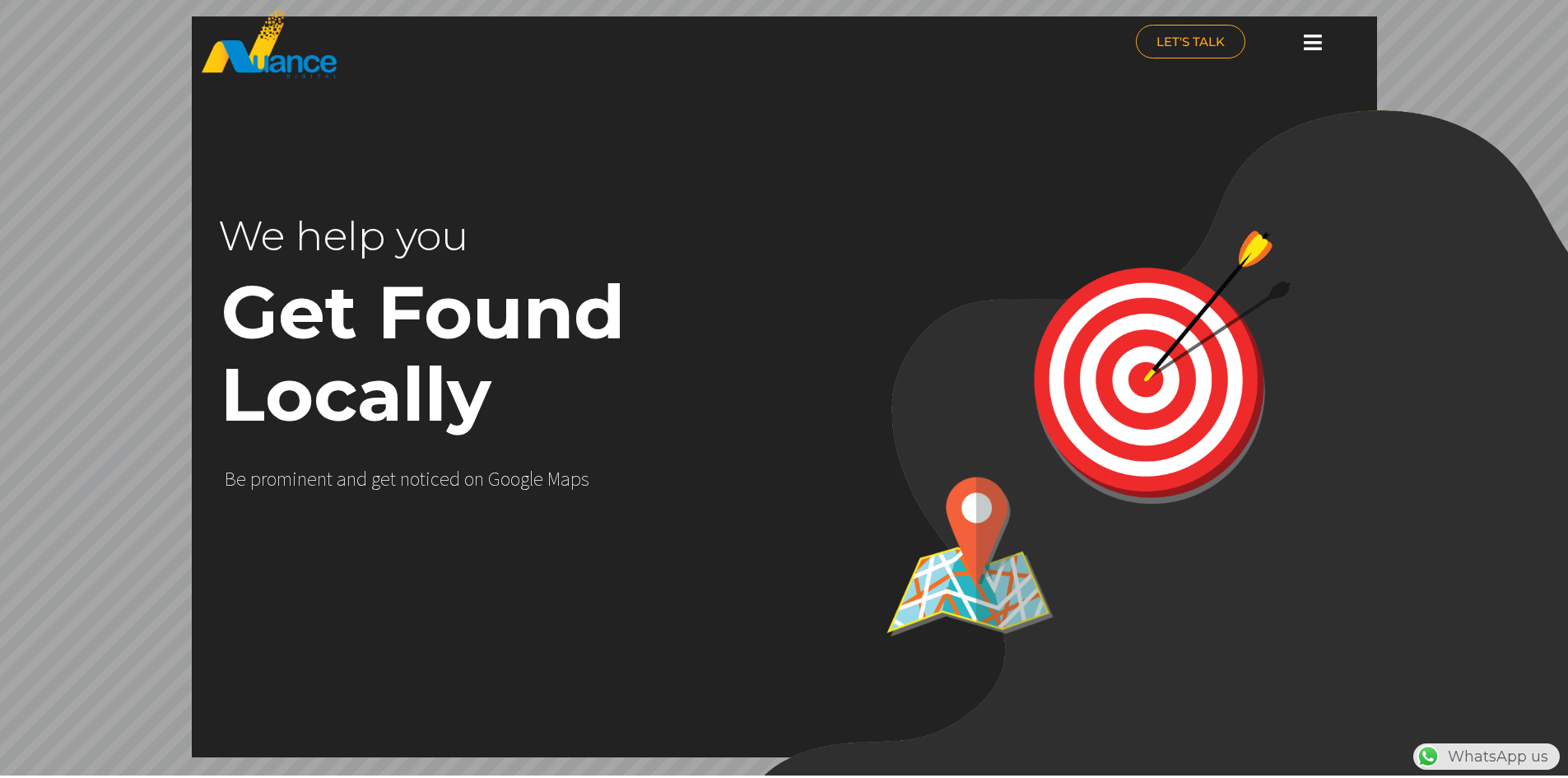
scroll to position [0, 433]
